Goal: Task Accomplishment & Management: Manage account settings

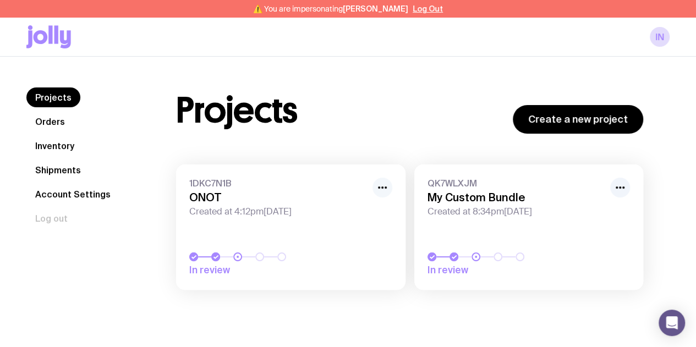
click at [378, 188] on icon "button" at bounding box center [382, 187] width 13 height 13
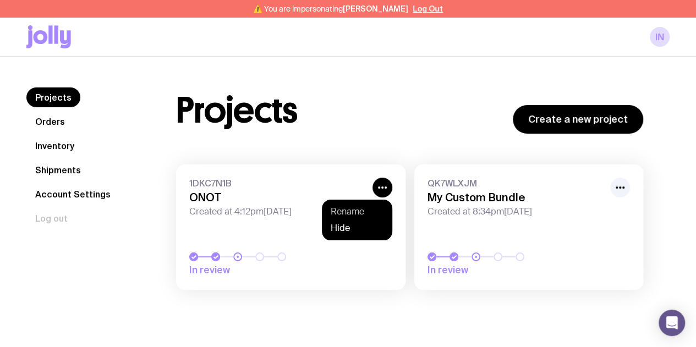
click at [356, 223] on button "Rename" at bounding box center [356, 228] width 53 height 11
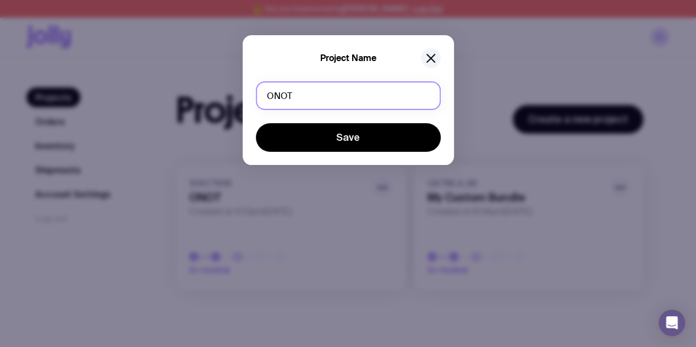
drag, startPoint x: 305, startPoint y: 95, endPoint x: 224, endPoint y: 96, distance: 80.3
click at [224, 96] on div "Project Name ONOT Save" at bounding box center [348, 173] width 696 height 347
type input "O"
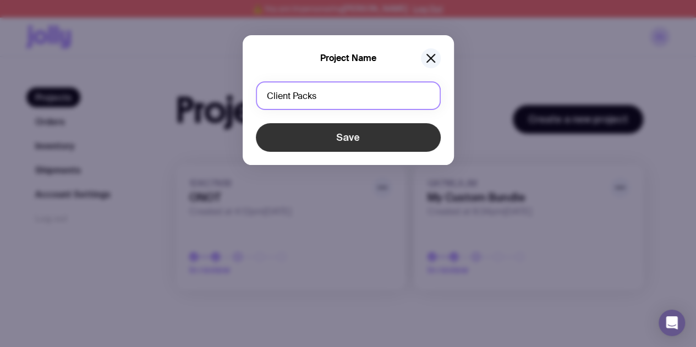
type input "Client Packs"
click at [329, 137] on button "Save" at bounding box center [348, 137] width 185 height 29
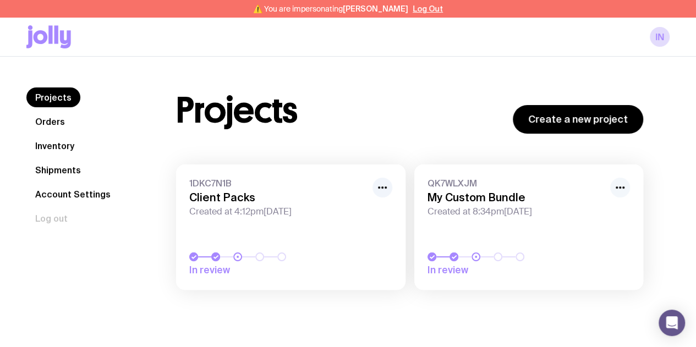
click at [619, 190] on icon "button" at bounding box center [619, 187] width 13 height 13
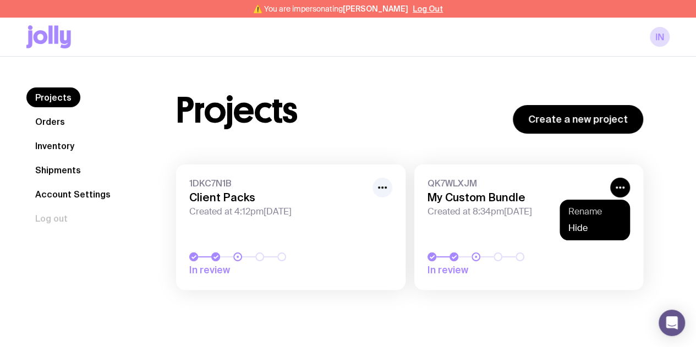
click at [584, 223] on button "Rename" at bounding box center [594, 228] width 53 height 11
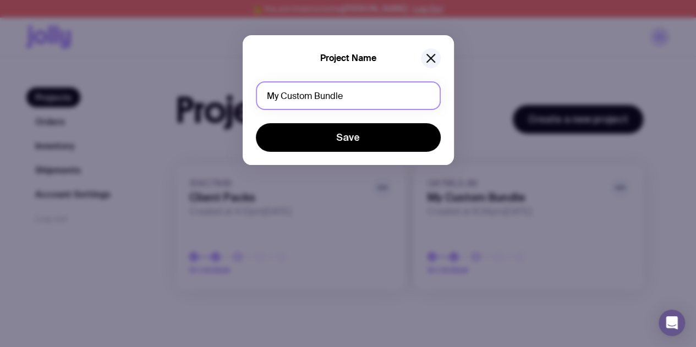
click at [322, 98] on input "My Custom Bundle" at bounding box center [348, 95] width 185 height 29
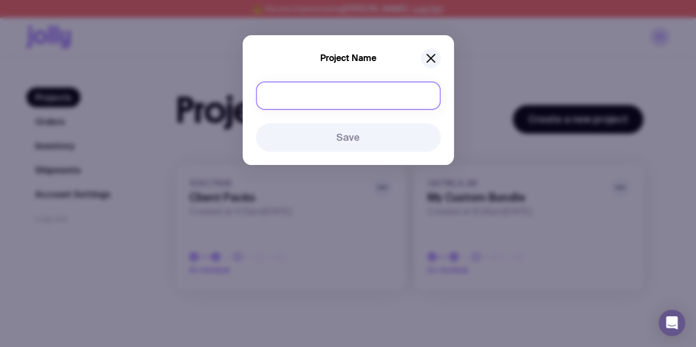
type input "D"
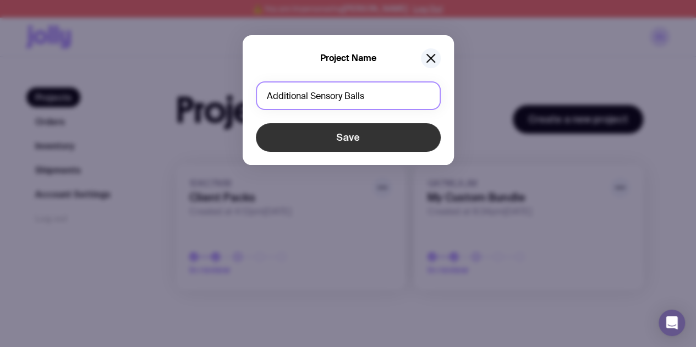
type input "Additional Sensory Balls"
click at [332, 138] on button "Save" at bounding box center [348, 137] width 185 height 29
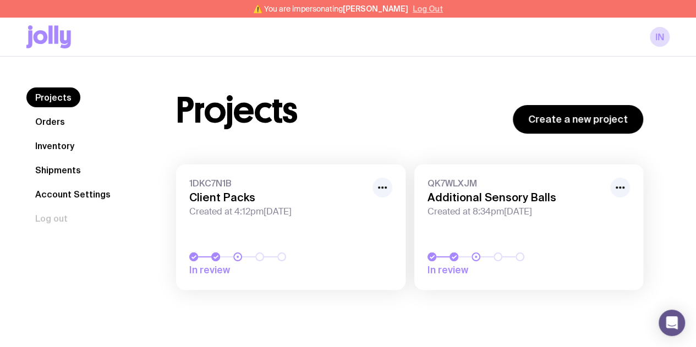
click at [422, 12] on button "Log Out" at bounding box center [427, 8] width 30 height 9
